Goal: Navigation & Orientation: Find specific page/section

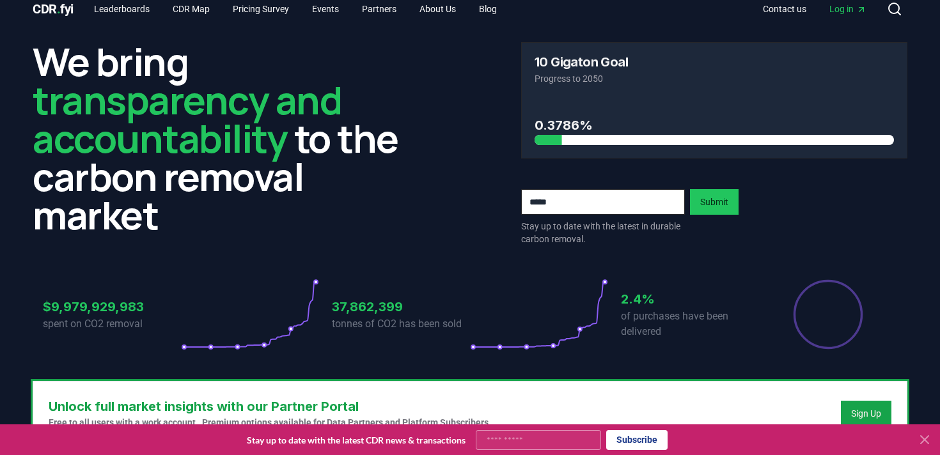
scroll to position [15, 0]
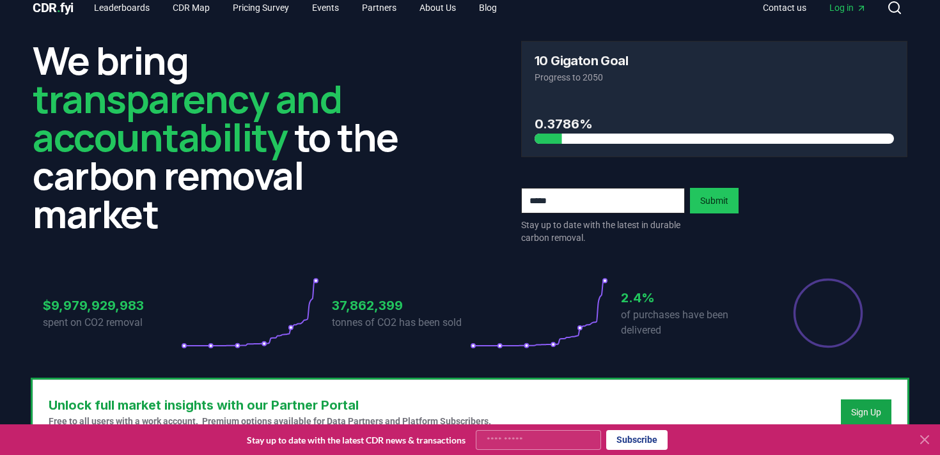
click at [928, 441] on icon at bounding box center [924, 439] width 15 height 15
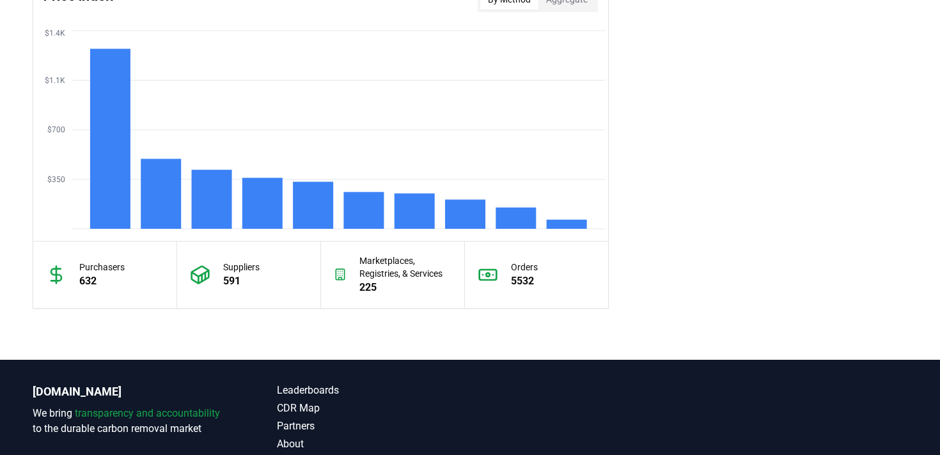
scroll to position [1188, 0]
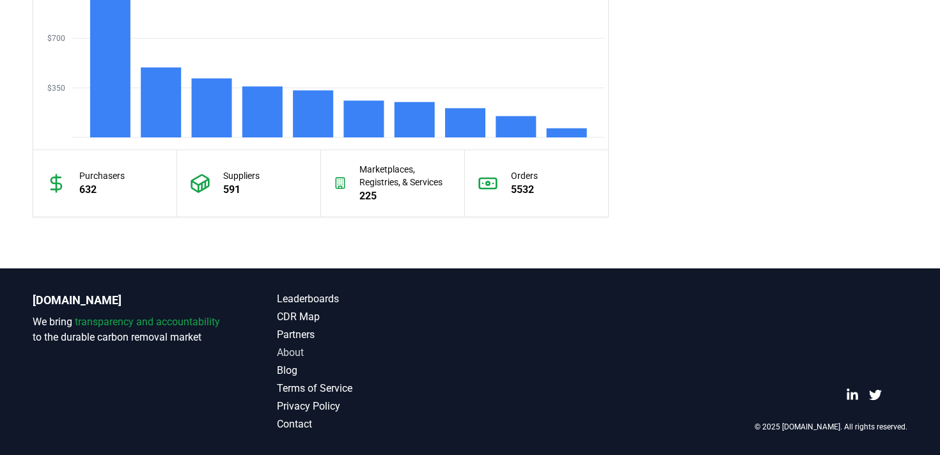
click at [286, 359] on link "About" at bounding box center [373, 352] width 193 height 15
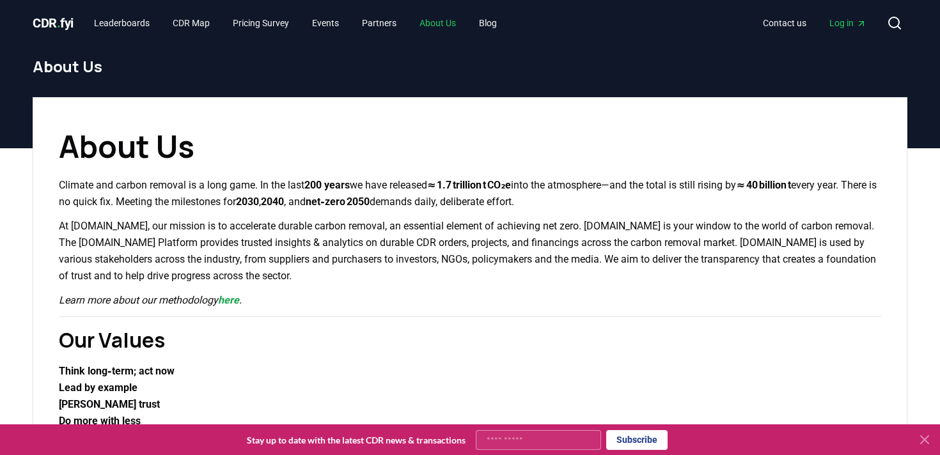
click at [460, 24] on link "About Us" at bounding box center [437, 23] width 57 height 23
click at [180, 21] on link "CDR Map" at bounding box center [191, 23] width 58 height 23
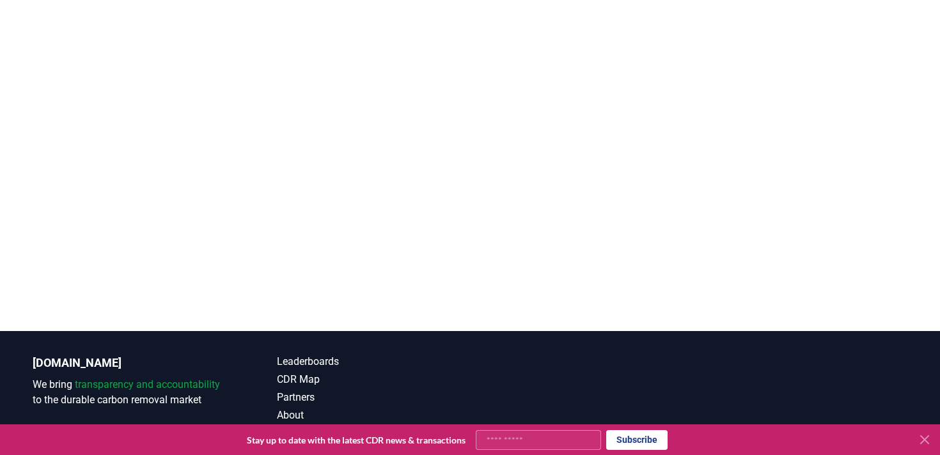
scroll to position [210, 0]
